Goal: Task Accomplishment & Management: Use online tool/utility

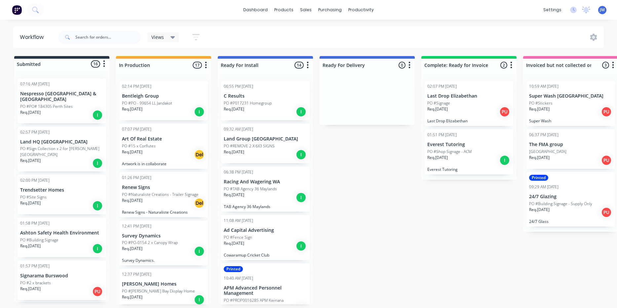
click at [448, 160] on p "Req. [DATE]" at bounding box center [437, 158] width 20 height 6
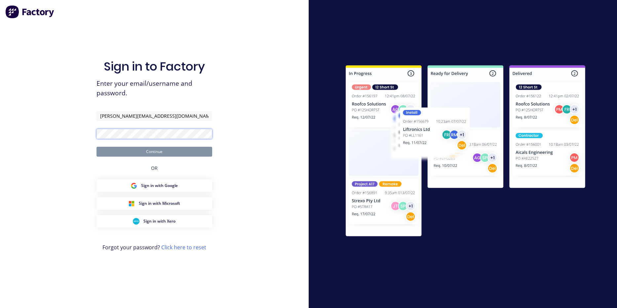
click at [154, 152] on button "Continue" at bounding box center [154, 152] width 116 height 10
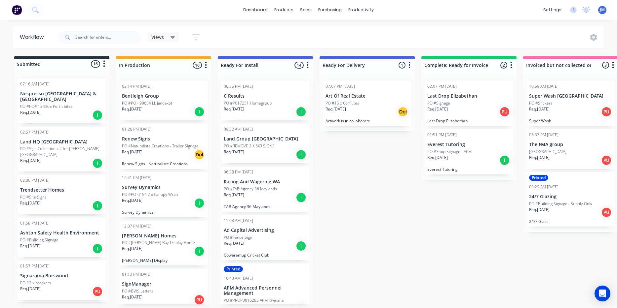
click at [543, 109] on p "Req. [DATE]" at bounding box center [539, 109] width 20 height 6
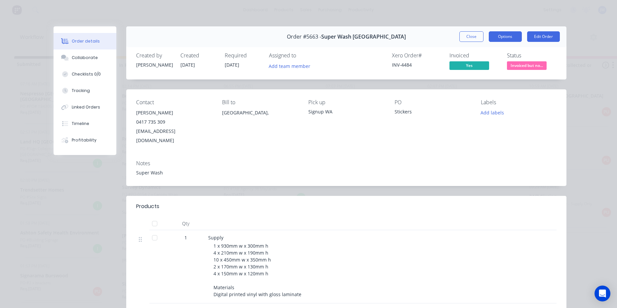
click at [506, 35] on button "Options" at bounding box center [504, 36] width 33 height 11
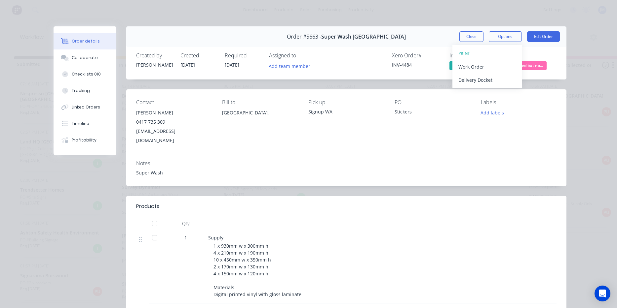
click at [500, 24] on div "Order details Collaborate Checklists 0/0 Tracking Linked Orders Timeline Profit…" at bounding box center [308, 154] width 617 height 308
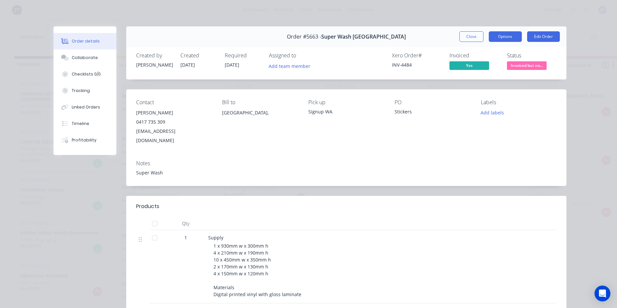
click at [498, 39] on button "Options" at bounding box center [504, 36] width 33 height 11
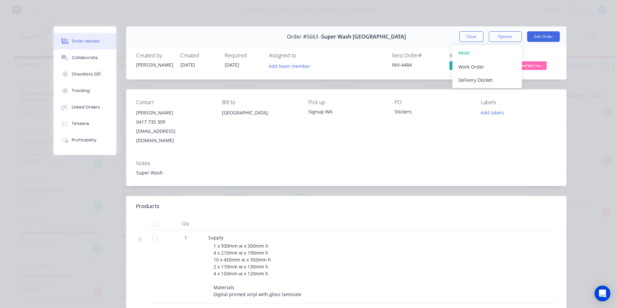
click at [407, 22] on div "Order details Collaborate Checklists 0/0 Tracking Linked Orders Timeline Profit…" at bounding box center [308, 154] width 617 height 308
click at [477, 38] on button "Close" at bounding box center [471, 36] width 24 height 11
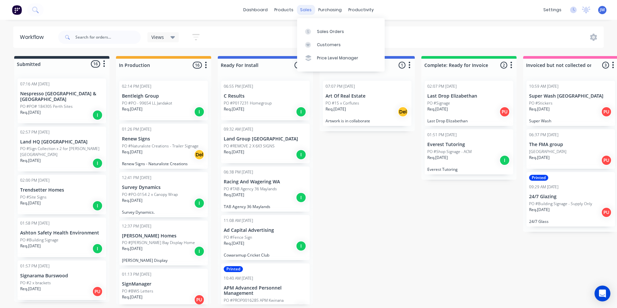
click at [305, 13] on div "sales" at bounding box center [306, 10] width 18 height 10
click at [324, 38] on link "Customers" at bounding box center [341, 44] width 88 height 13
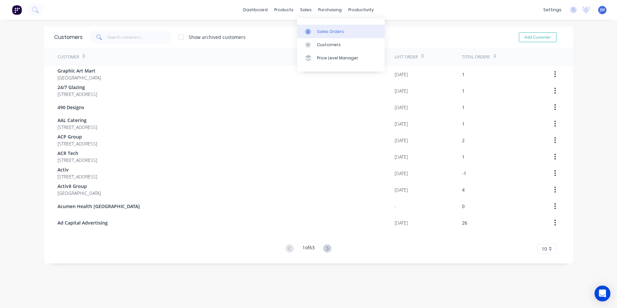
click at [318, 31] on div "Sales Orders" at bounding box center [330, 32] width 27 height 6
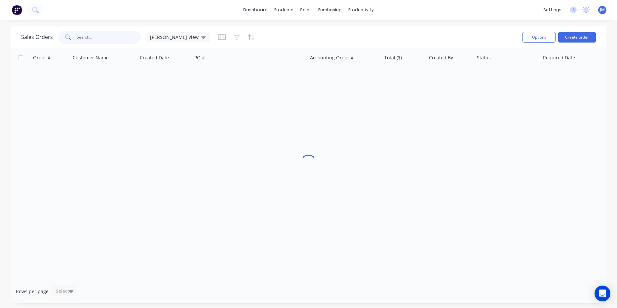
click at [101, 40] on input "text" at bounding box center [109, 37] width 64 height 13
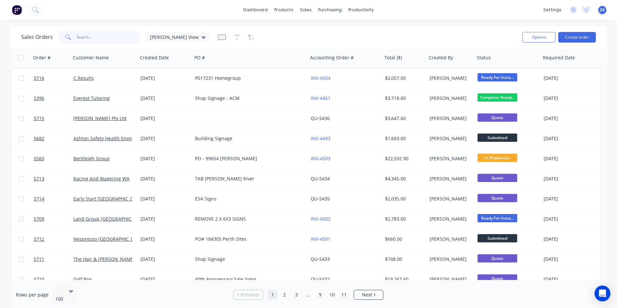
type input "V"
type input "Bentleigh"
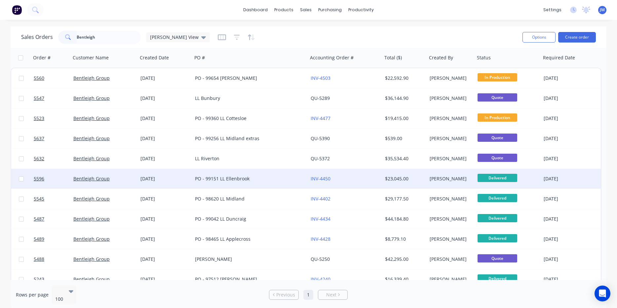
click at [216, 176] on div "PO - 99151 LL Ellenbrook" at bounding box center [247, 179] width 105 height 7
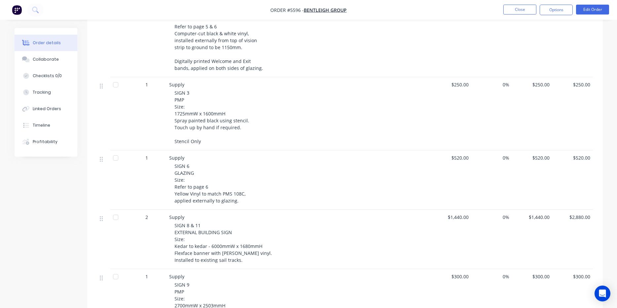
scroll to position [257, 0]
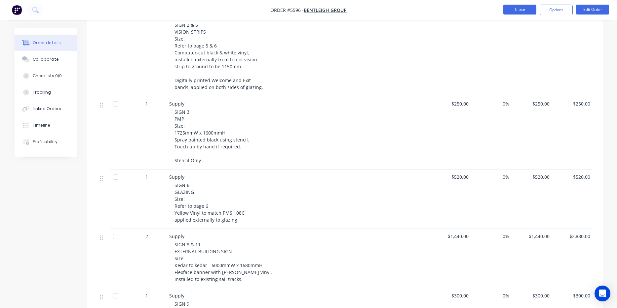
click at [528, 10] on button "Close" at bounding box center [519, 10] width 33 height 10
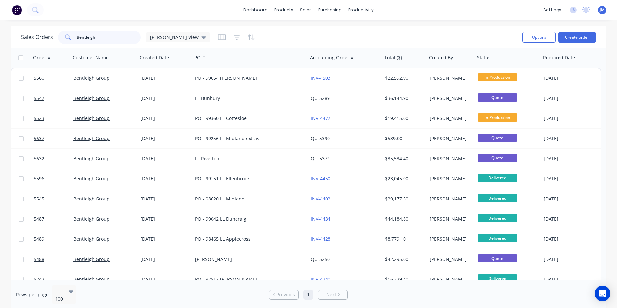
click at [106, 37] on input "Bentleigh" at bounding box center [109, 37] width 64 height 13
type input "APM"
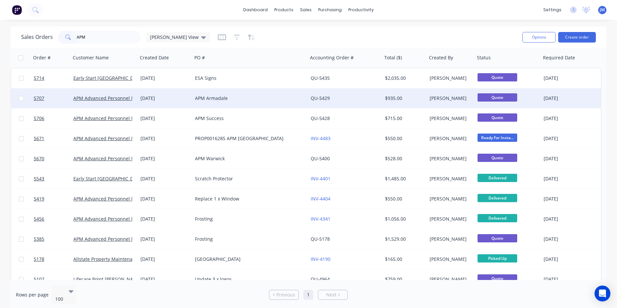
click at [202, 99] on div "APM Armadale" at bounding box center [247, 98] width 105 height 7
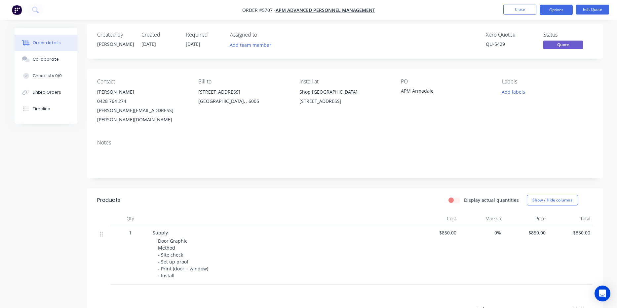
scroll to position [7, 0]
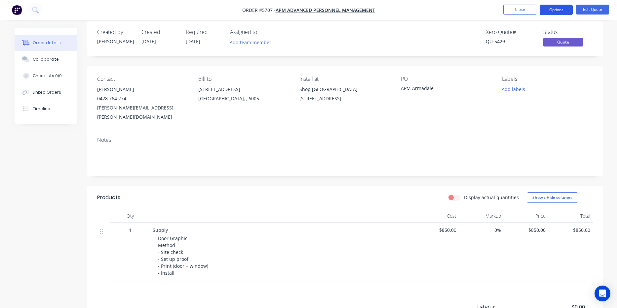
click at [564, 11] on button "Options" at bounding box center [555, 10] width 33 height 11
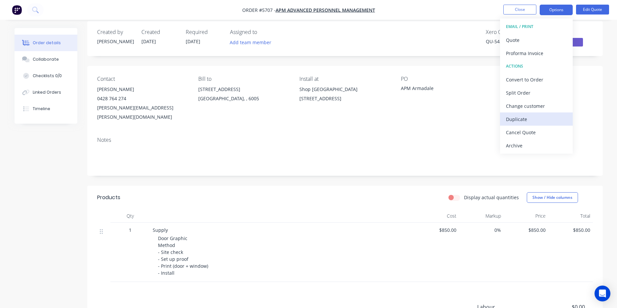
click at [532, 114] on button "Duplicate" at bounding box center [536, 119] width 73 height 13
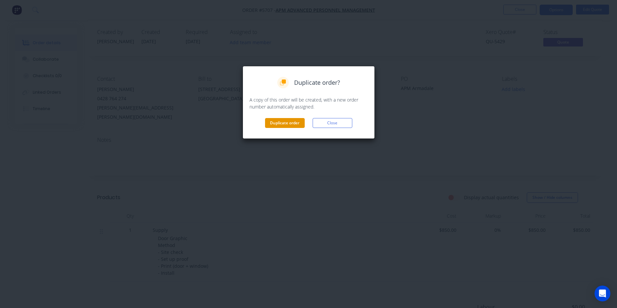
click at [290, 122] on button "Duplicate order" at bounding box center [285, 123] width 40 height 10
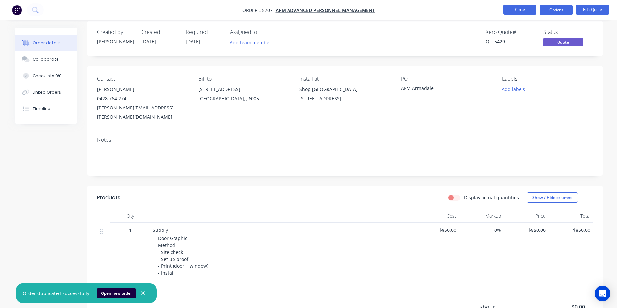
click at [521, 10] on button "Close" at bounding box center [519, 10] width 33 height 10
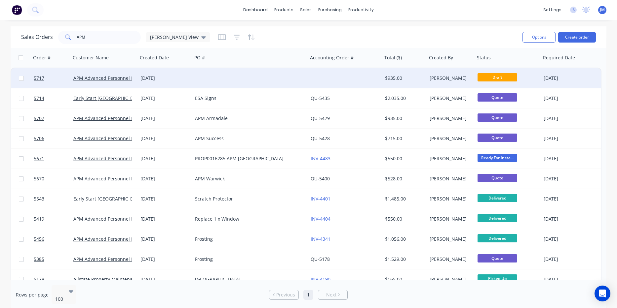
click at [258, 82] on div at bounding box center [250, 78] width 116 height 20
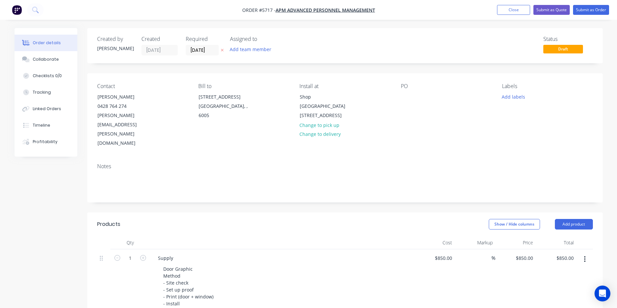
click at [151, 2] on nav "Order #5717 - APM Advanced Personnel Management Add product Close Submit as Quo…" at bounding box center [308, 10] width 617 height 20
click at [343, 116] on div "Shop [GEOGRAPHIC_DATA] [STREET_ADDRESS]" at bounding box center [327, 106] width 55 height 28
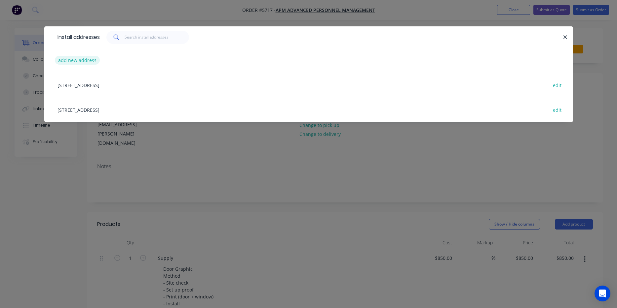
click at [84, 62] on button "add new address" at bounding box center [77, 60] width 45 height 9
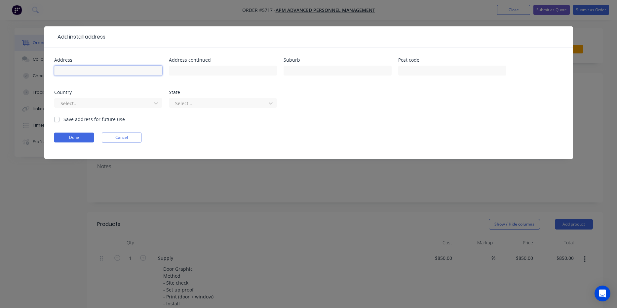
click at [85, 69] on input "text" at bounding box center [108, 71] width 108 height 10
paste input "Tenancy, g4/[STREET_ADDRESS][PERSON_NAME]"
type input "Tenancy, g4/[STREET_ADDRESS][PERSON_NAME]"
click at [83, 138] on button "Done" at bounding box center [74, 138] width 40 height 10
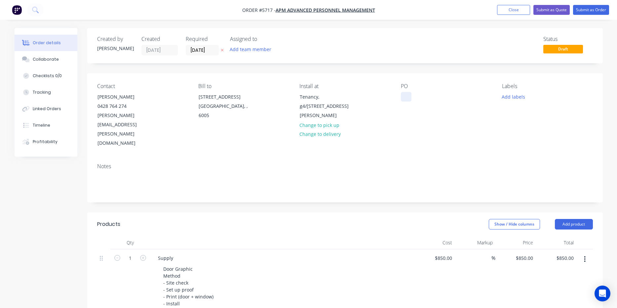
click at [401, 99] on div at bounding box center [406, 97] width 11 height 10
click at [429, 97] on div "APM Vic PArk" at bounding box center [420, 97] width 39 height 10
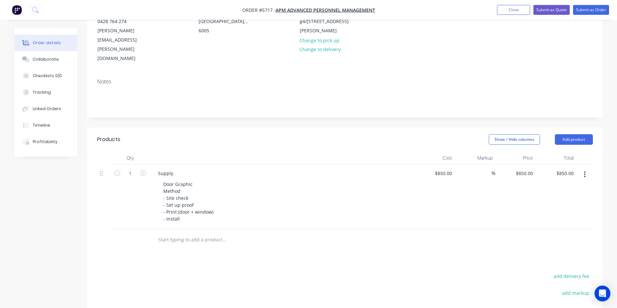
scroll to position [89, 0]
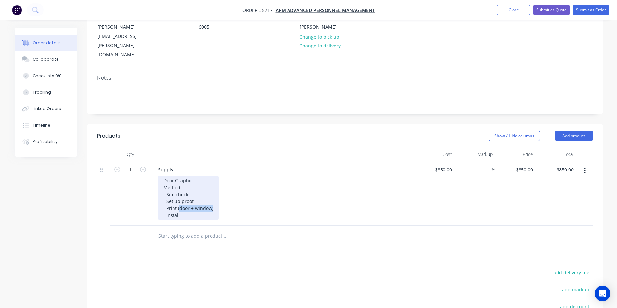
drag, startPoint x: 214, startPoint y: 183, endPoint x: 179, endPoint y: 183, distance: 34.3
click at [179, 183] on div "Door Graphic Method - Site check - Set up proof - Print (door + window) - Insta…" at bounding box center [188, 198] width 61 height 44
click at [185, 183] on div "Door Graphic Method - Site check - Set up proof - Print (door + window) - Insta…" at bounding box center [188, 198] width 61 height 44
drag, startPoint x: 178, startPoint y: 181, endPoint x: 209, endPoint y: 183, distance: 30.7
click at [209, 183] on div "Door Graphic Method - Site check - Set up proof - Print (door + window) - Insta…" at bounding box center [188, 198] width 61 height 44
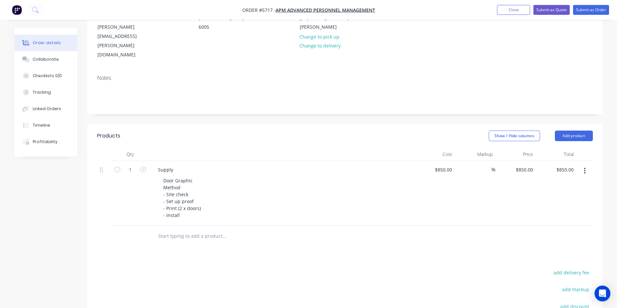
click at [402, 232] on div "Products Show / Hide columns Add product Qty Cost Markup Price Total 1 Supply D…" at bounding box center [344, 265] width 515 height 282
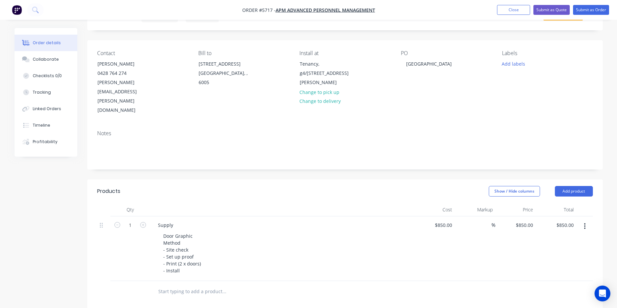
scroll to position [28, 0]
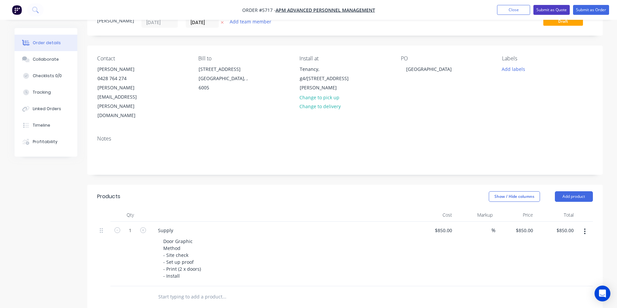
click at [556, 11] on button "Submit as Quote" at bounding box center [551, 10] width 36 height 10
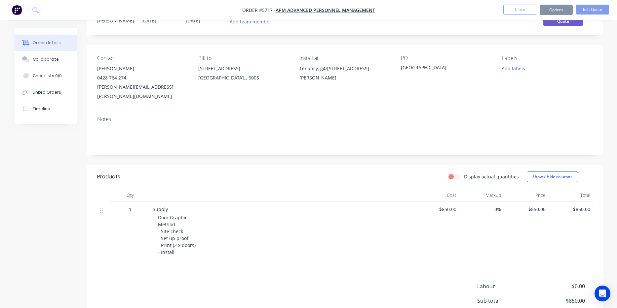
scroll to position [0, 0]
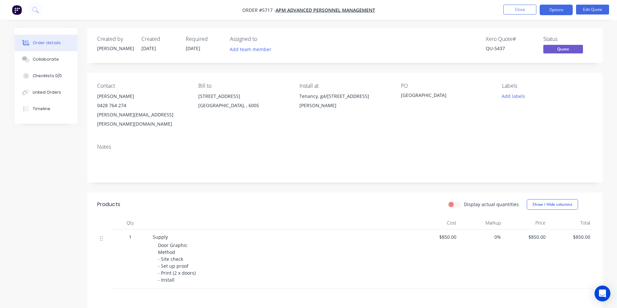
click at [556, 11] on button "Options" at bounding box center [555, 10] width 33 height 11
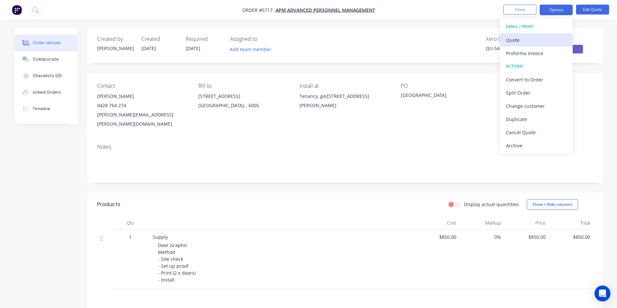
click at [538, 38] on div "Quote" at bounding box center [536, 40] width 61 height 10
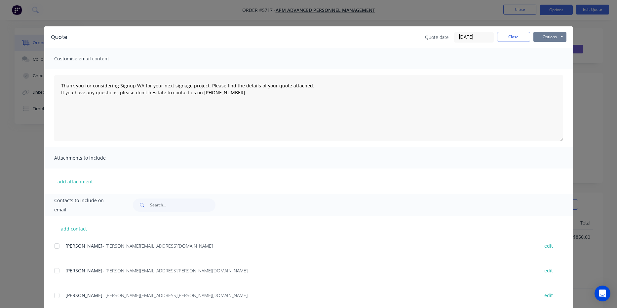
click at [539, 39] on button "Options" at bounding box center [549, 37] width 33 height 10
click at [545, 62] on button "Print" at bounding box center [554, 59] width 42 height 11
click at [512, 38] on button "Close" at bounding box center [513, 37] width 33 height 10
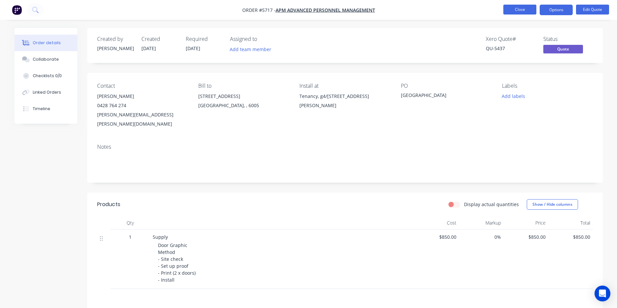
click at [515, 9] on button "Close" at bounding box center [519, 10] width 33 height 10
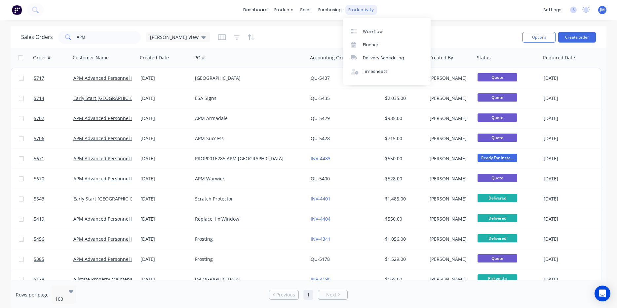
click at [356, 6] on div "productivity" at bounding box center [361, 10] width 32 height 10
click at [372, 32] on div "Workflow" at bounding box center [373, 32] width 20 height 6
